Goal: Transaction & Acquisition: Purchase product/service

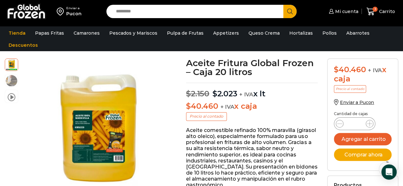
scroll to position [32, 0]
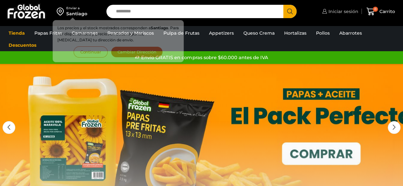
drag, startPoint x: 0, startPoint y: 0, endPoint x: 351, endPoint y: 14, distance: 351.3
click at [351, 14] on span "Iniciar sesión" at bounding box center [343, 11] width 32 height 6
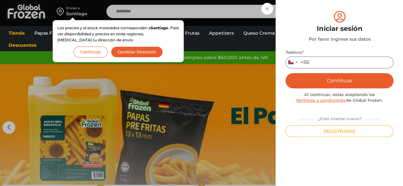
click at [337, 58] on input "Teléfono *" at bounding box center [339, 63] width 108 height 12
type input "*********"
click at [344, 77] on button "Continuar" at bounding box center [339, 80] width 108 height 15
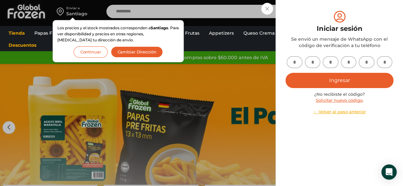
click at [294, 61] on input "text" at bounding box center [294, 62] width 16 height 12
type input "*"
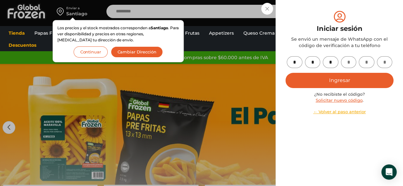
type input "*"
click at [316, 79] on button "Ingresar" at bounding box center [339, 80] width 108 height 15
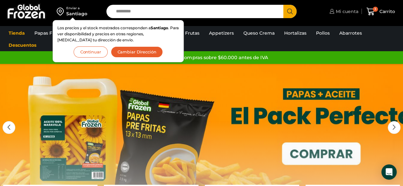
click at [332, 8] on span "Mi cuenta" at bounding box center [343, 11] width 29 height 6
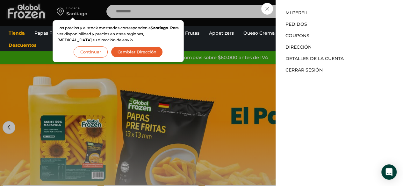
click at [327, 14] on div "Mi cuenta Mi cuenta Mi perfil Pedidos Descargas Coupons Dirección Detalles de l…" at bounding box center [342, 11] width 31 height 13
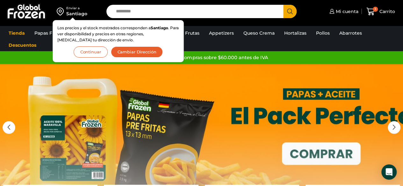
click at [87, 53] on button "Continuar" at bounding box center [91, 51] width 34 height 11
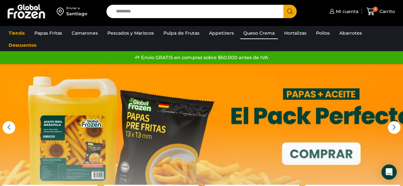
click at [266, 32] on link "Queso Crema" at bounding box center [259, 33] width 38 height 12
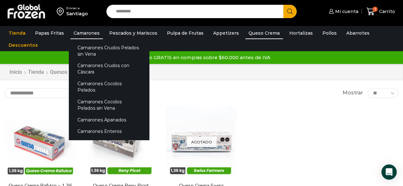
click at [84, 30] on link "Camarones" at bounding box center [86, 33] width 32 height 12
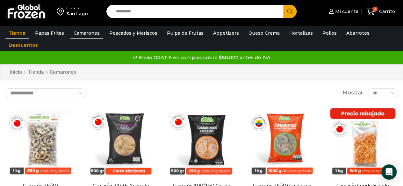
click at [18, 32] on link "Tienda" at bounding box center [16, 33] width 23 height 12
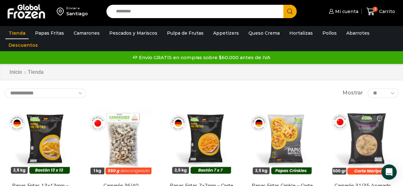
click at [25, 6] on img at bounding box center [26, 11] width 40 height 17
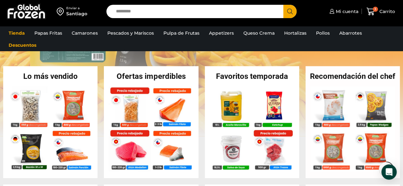
scroll to position [123, 0]
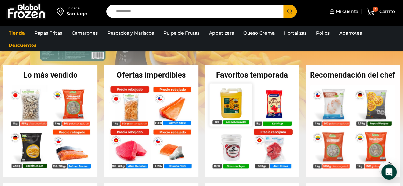
click at [240, 101] on img at bounding box center [230, 104] width 43 height 43
